Goal: Information Seeking & Learning: Learn about a topic

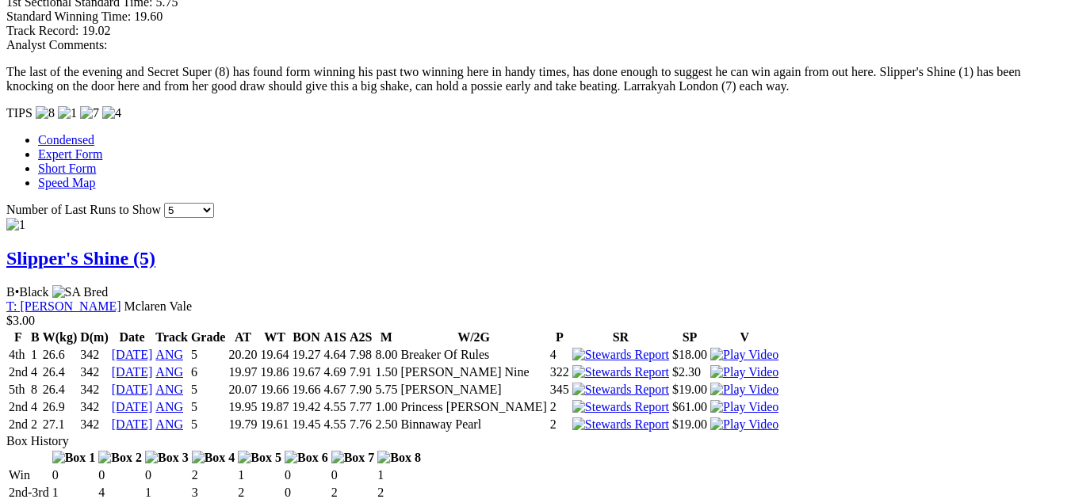
scroll to position [1322, 0]
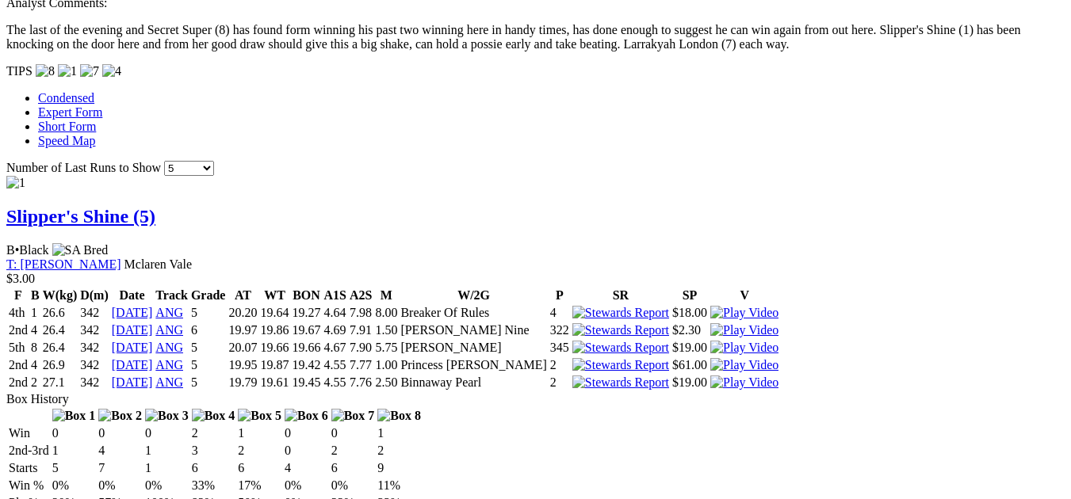
scroll to position [1343, 0]
